Goal: Find specific page/section

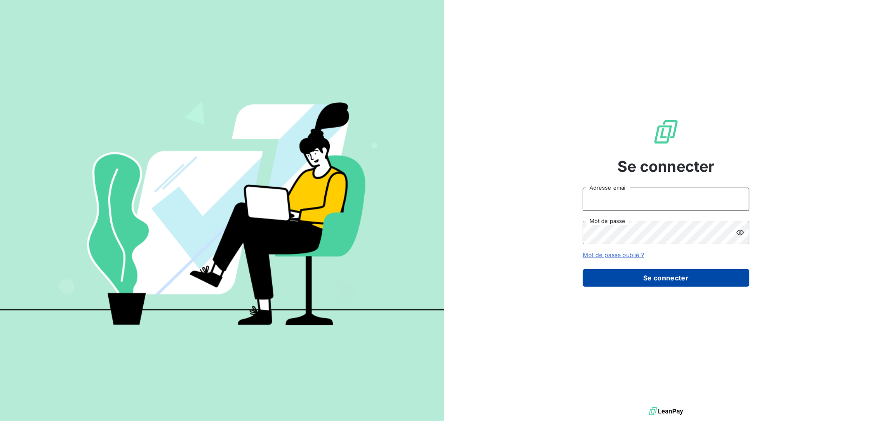
type input "[PERSON_NAME][EMAIL_ADDRESS][DOMAIN_NAME]"
click at [688, 281] on button "Se connecter" at bounding box center [666, 277] width 167 height 17
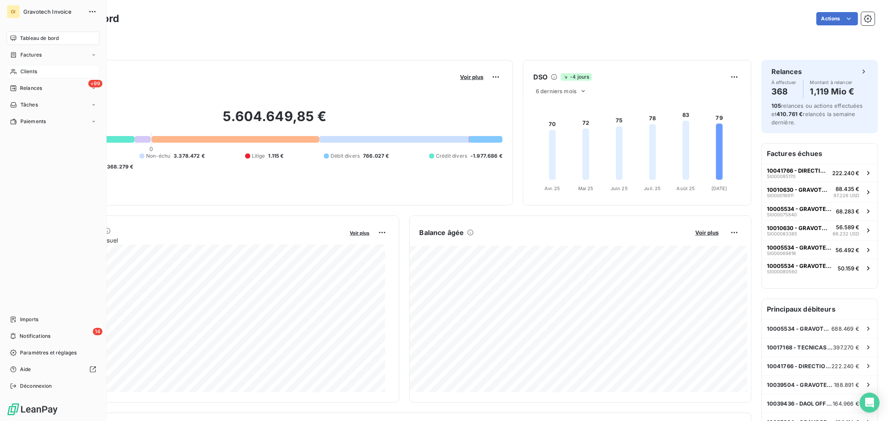
click at [35, 69] on span "Clients" at bounding box center [28, 71] width 17 height 7
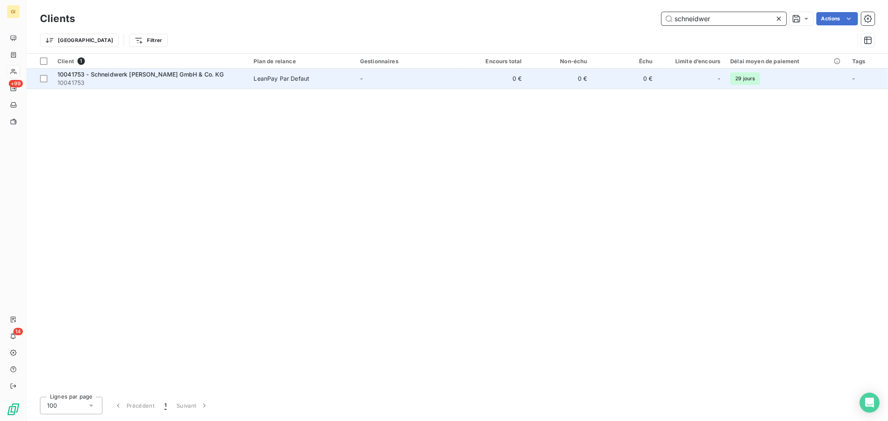
type input "schneidwer"
click at [163, 71] on span "10041753 - Schneidwerk [PERSON_NAME] GmbH & Co. KG" at bounding box center [140, 74] width 167 height 7
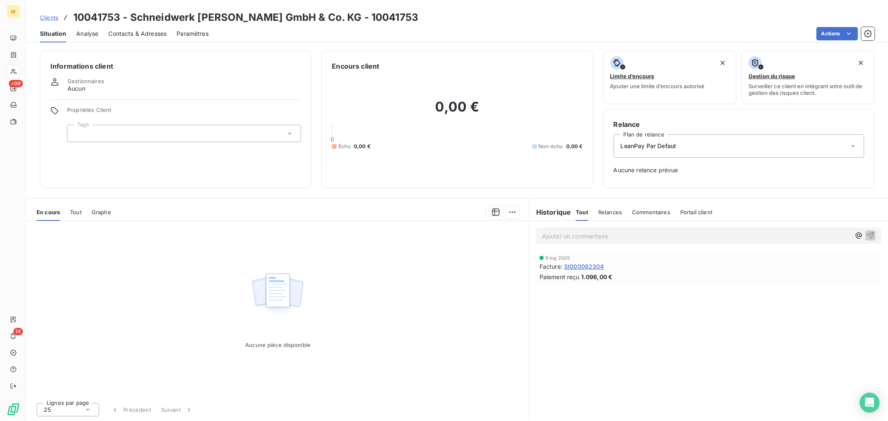
click at [590, 266] on span "SI000082304" at bounding box center [584, 266] width 40 height 9
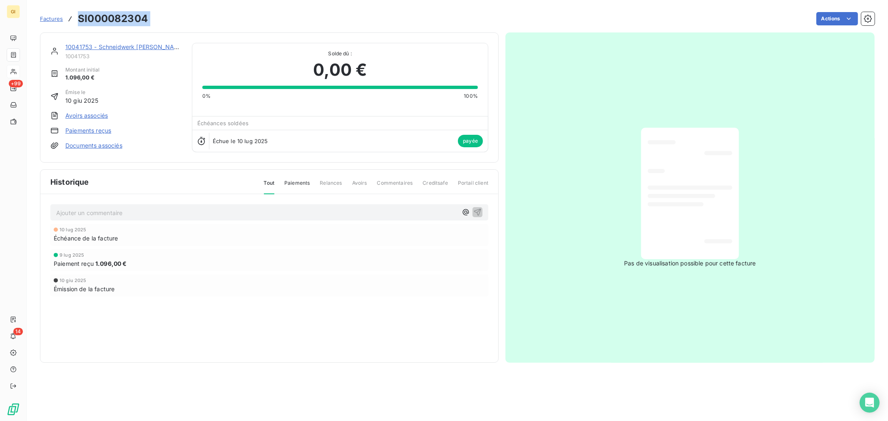
drag, startPoint x: 145, startPoint y: 17, endPoint x: 76, endPoint y: 17, distance: 69.1
click at [76, 17] on div "Factures SI000082304 Actions" at bounding box center [457, 18] width 835 height 17
copy section "SI000082304 Actions"
